Goal: Transaction & Acquisition: Download file/media

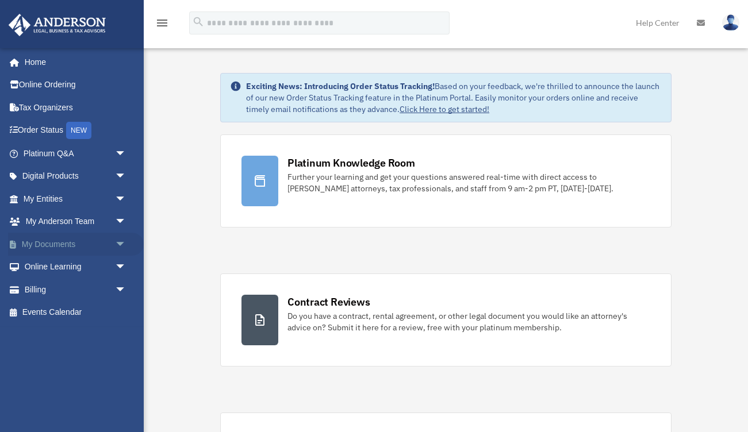
click at [83, 252] on link "My Documents arrow_drop_down" at bounding box center [76, 244] width 136 height 23
click at [123, 246] on span "arrow_drop_down" at bounding box center [126, 245] width 23 height 24
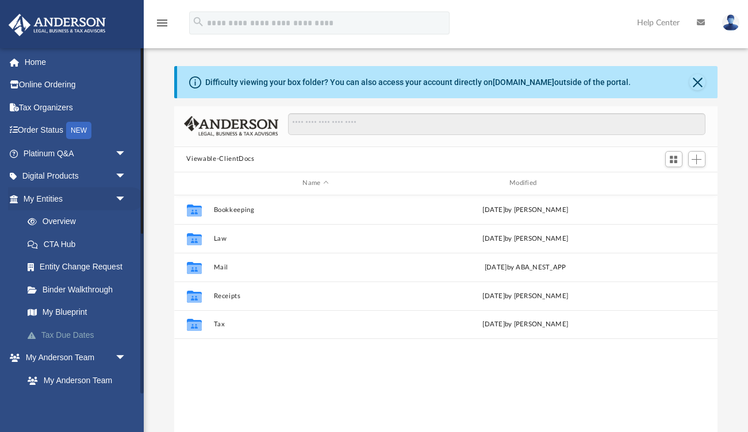
scroll to position [261, 544]
click at [118, 177] on span "arrow_drop_down" at bounding box center [126, 177] width 23 height 24
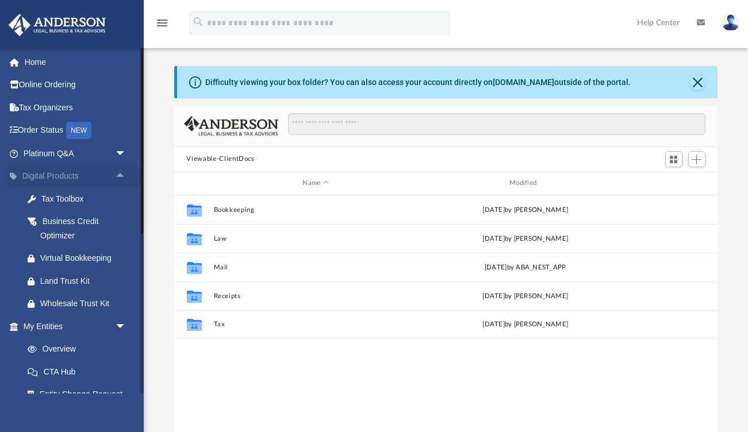
click at [121, 180] on span "arrow_drop_up" at bounding box center [126, 177] width 23 height 24
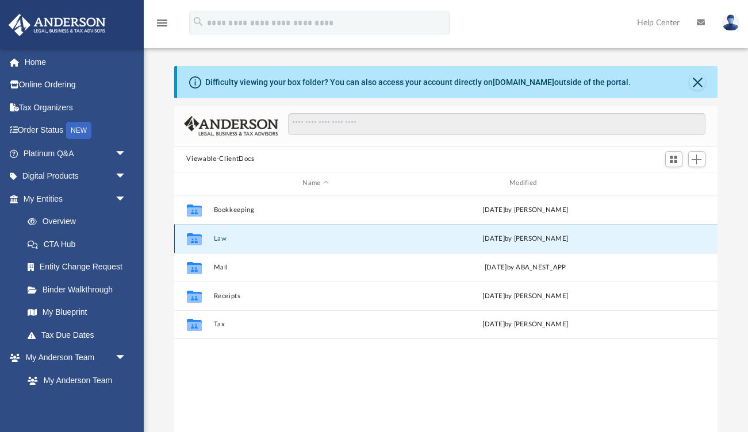
click at [228, 242] on button "Law" at bounding box center [315, 238] width 205 height 7
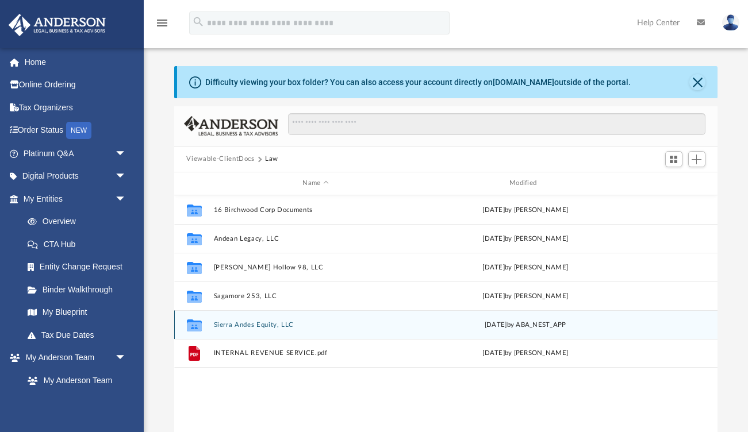
click at [245, 324] on button "Sierra Andes Equity, LLC" at bounding box center [315, 324] width 205 height 7
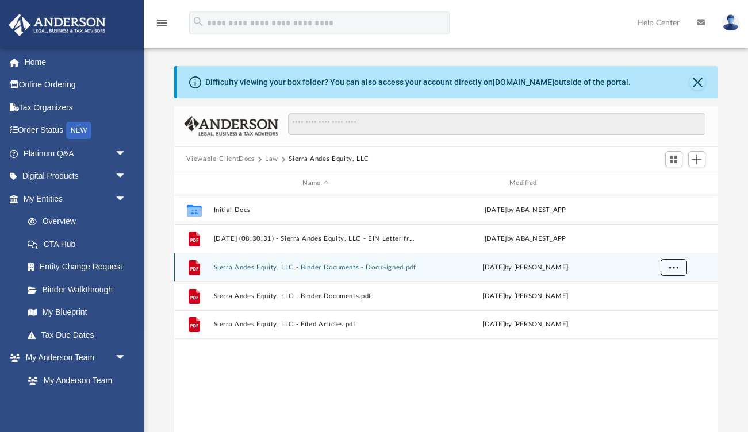
click at [664, 267] on button "More options" at bounding box center [673, 267] width 26 height 17
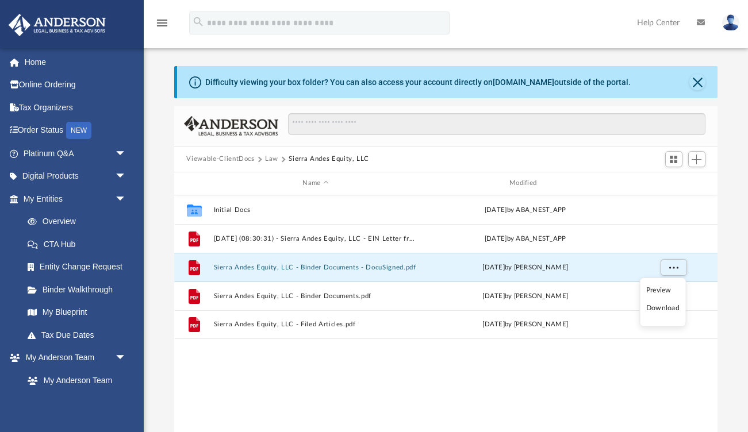
click at [659, 317] on ul "Preview Download" at bounding box center [663, 302] width 47 height 49
click at [661, 312] on li "Download" at bounding box center [662, 309] width 33 height 12
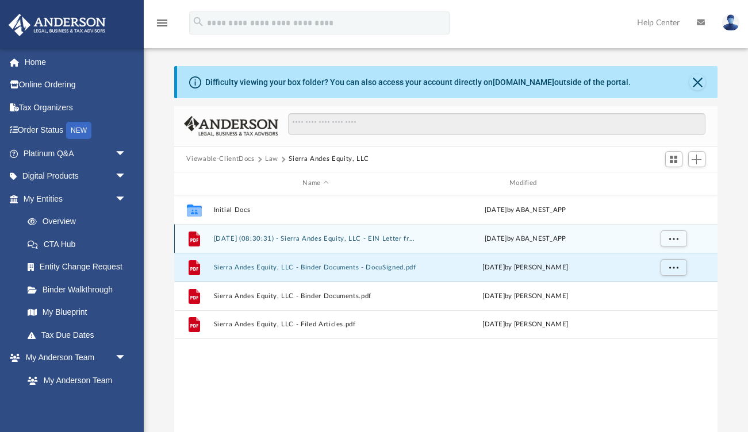
click at [296, 235] on button "[DATE] (08:30:31) - Sierra Andes Equity, LLC - EIN Letter from IRS.pdf" at bounding box center [315, 238] width 205 height 7
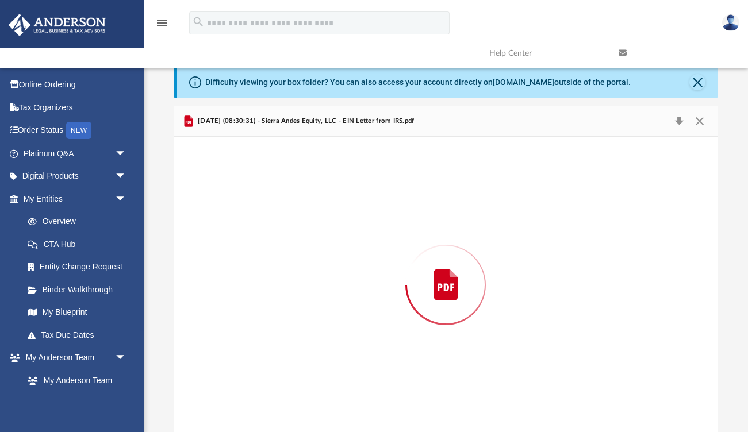
scroll to position [1, 0]
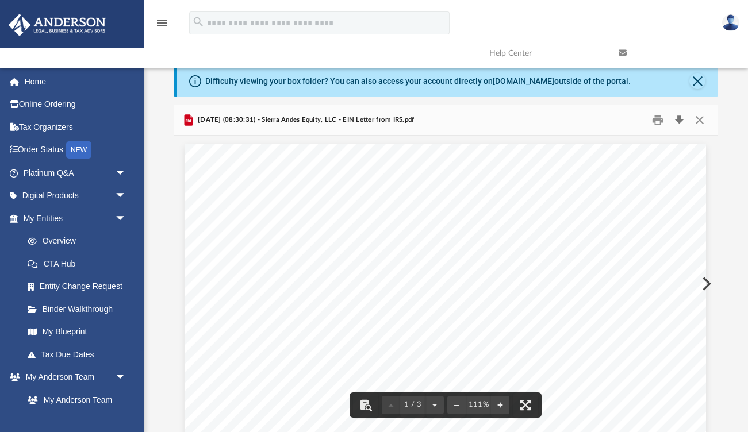
click at [679, 118] on button "Download" at bounding box center [679, 120] width 21 height 18
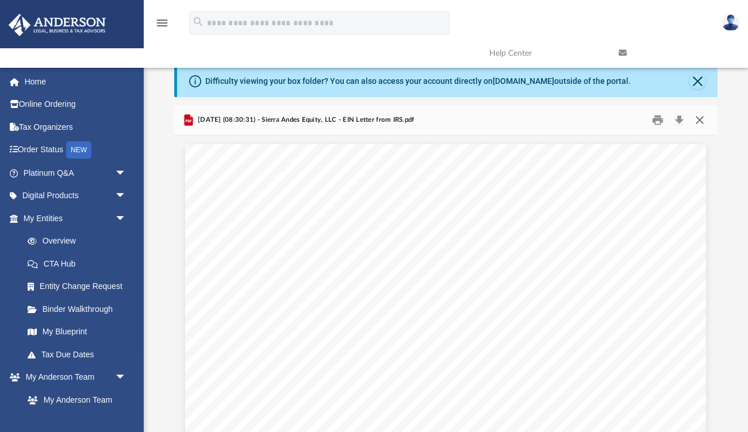
click at [703, 114] on button "Close" at bounding box center [700, 120] width 21 height 18
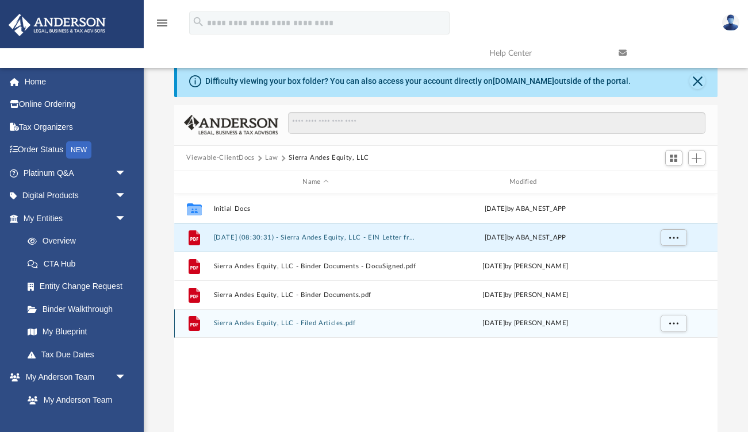
click at [318, 325] on button "Sierra Andes Equity, LLC - Filed Articles.pdf" at bounding box center [315, 323] width 205 height 7
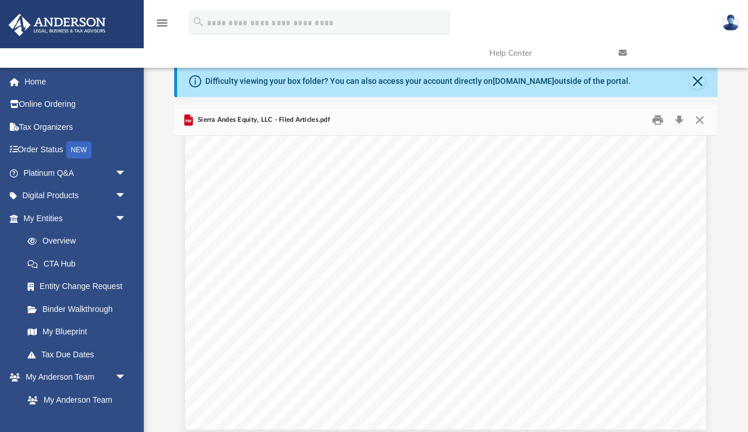
scroll to position [2469, 0]
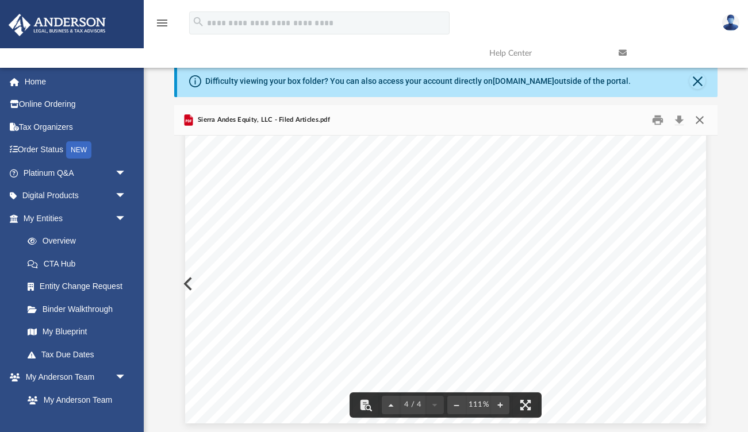
click at [704, 114] on button "Close" at bounding box center [700, 120] width 21 height 18
